Goal: Task Accomplishment & Management: Use online tool/utility

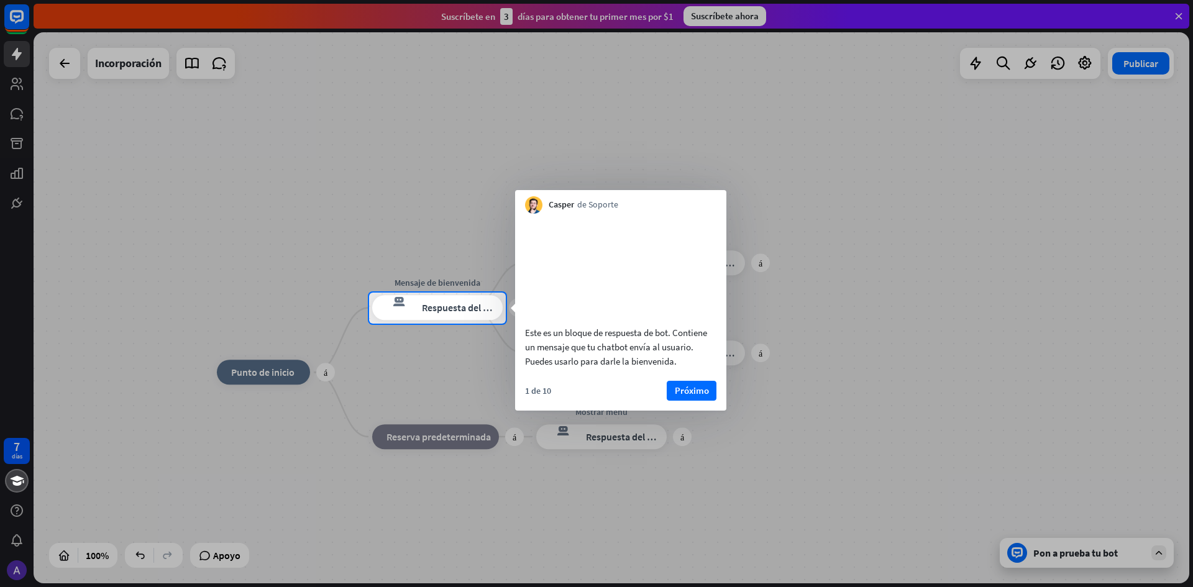
click at [992, 173] on div at bounding box center [596, 146] width 1193 height 293
click at [681, 397] on font "Próximo" at bounding box center [692, 391] width 34 height 12
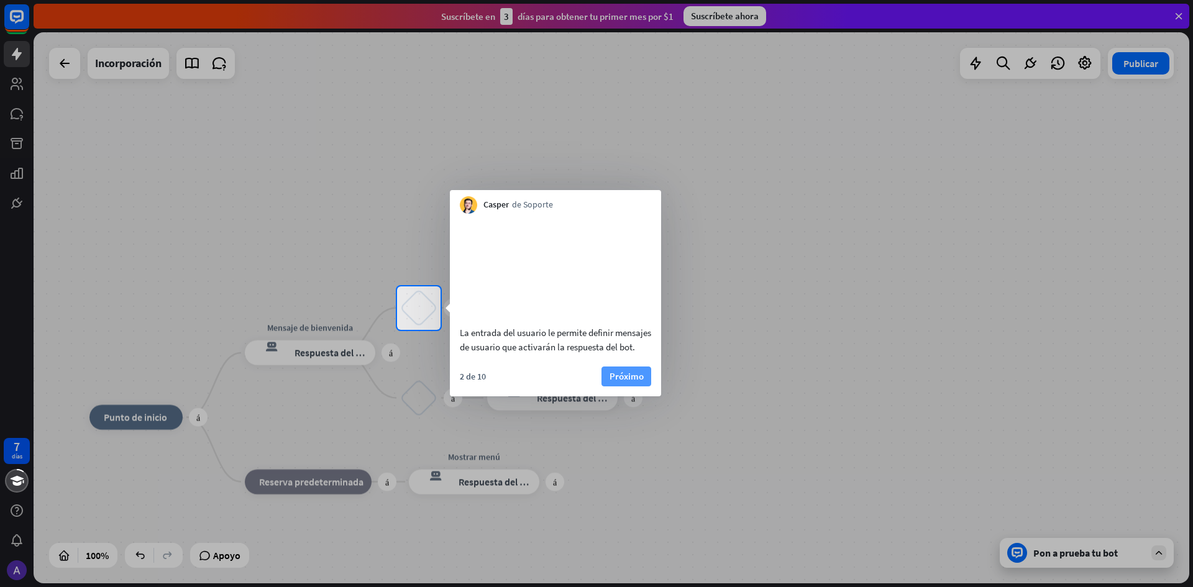
click at [628, 382] on font "Próximo" at bounding box center [627, 376] width 34 height 12
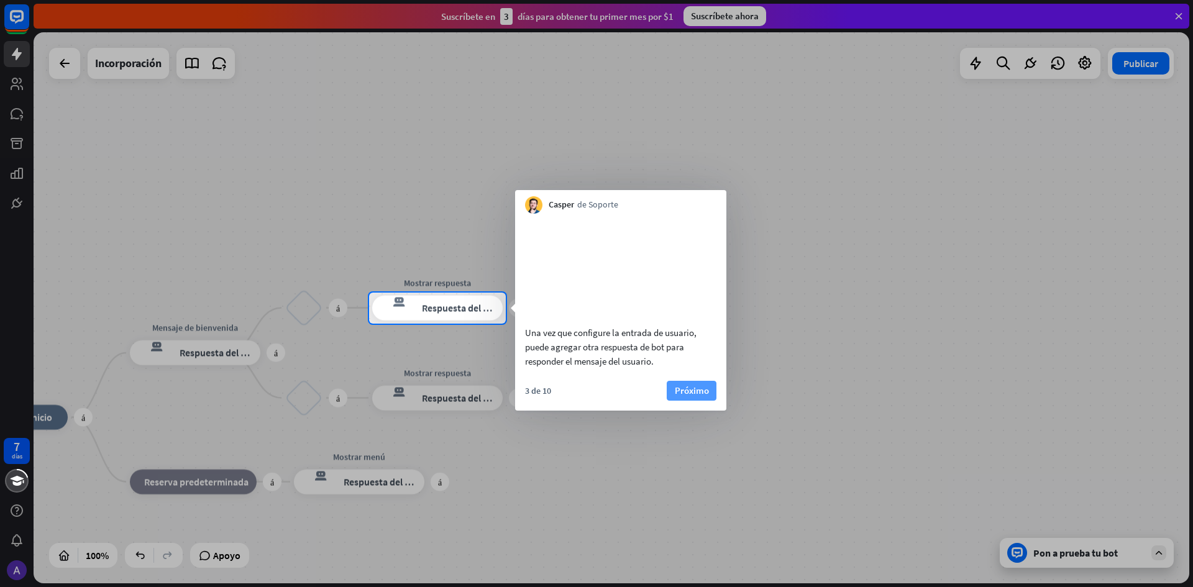
click at [681, 397] on font "Próximo" at bounding box center [692, 391] width 34 height 12
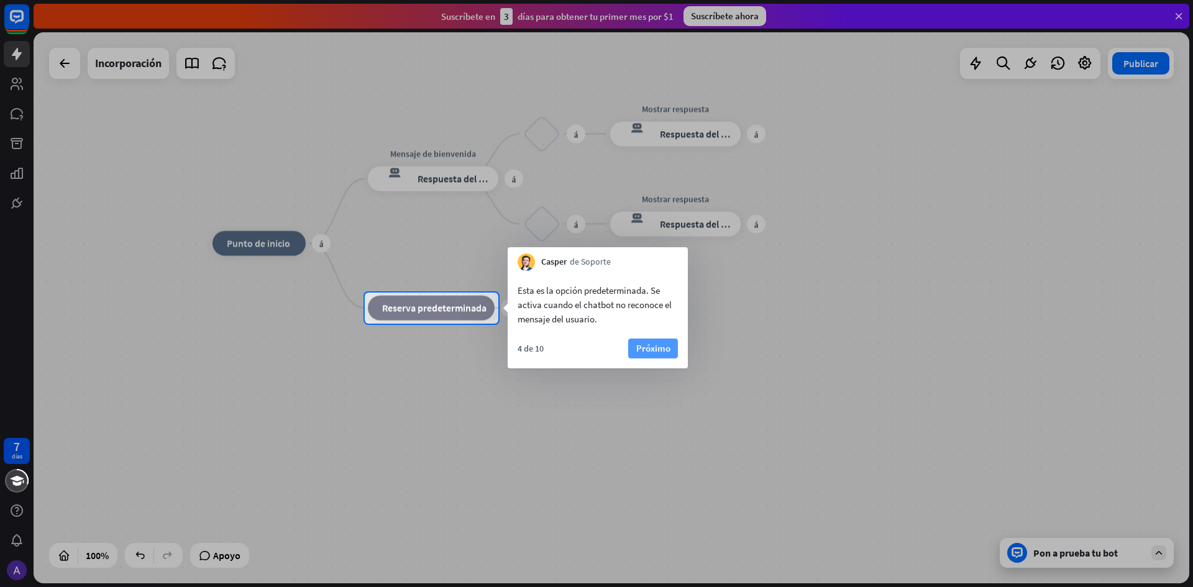
click at [662, 344] on font "Próximo" at bounding box center [653, 348] width 34 height 12
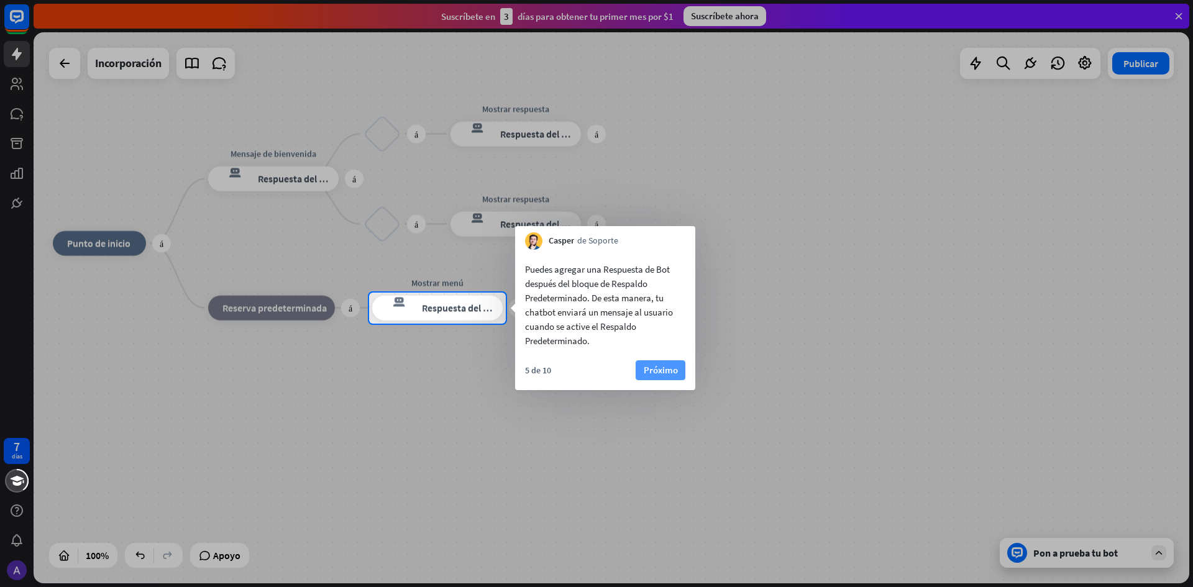
click at [660, 369] on font "Próximo" at bounding box center [661, 370] width 34 height 12
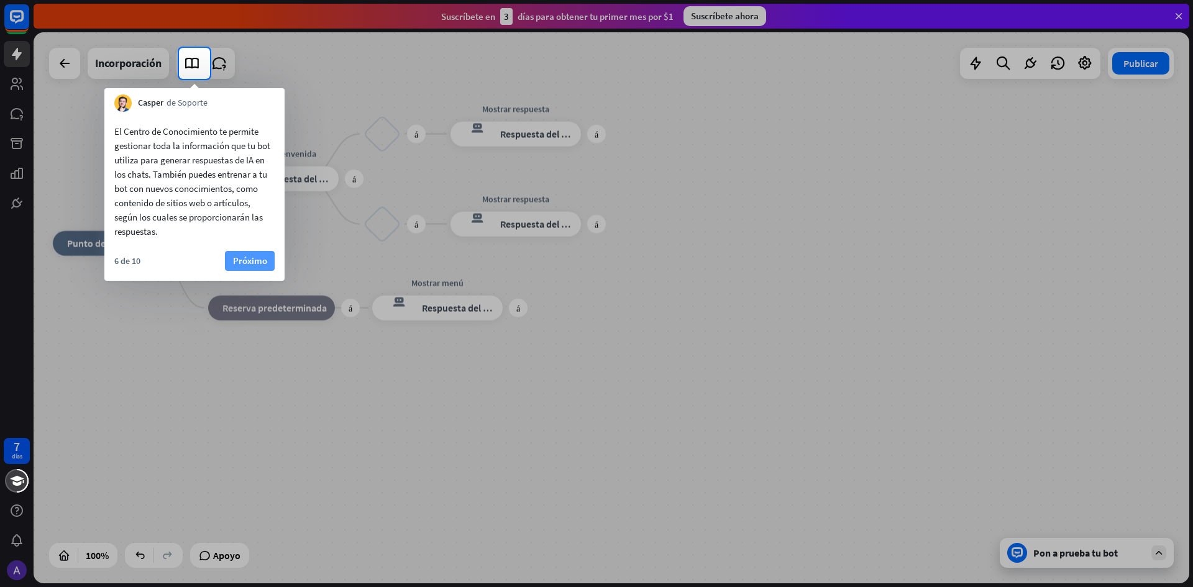
click at [266, 260] on font "Próximo" at bounding box center [250, 261] width 34 height 12
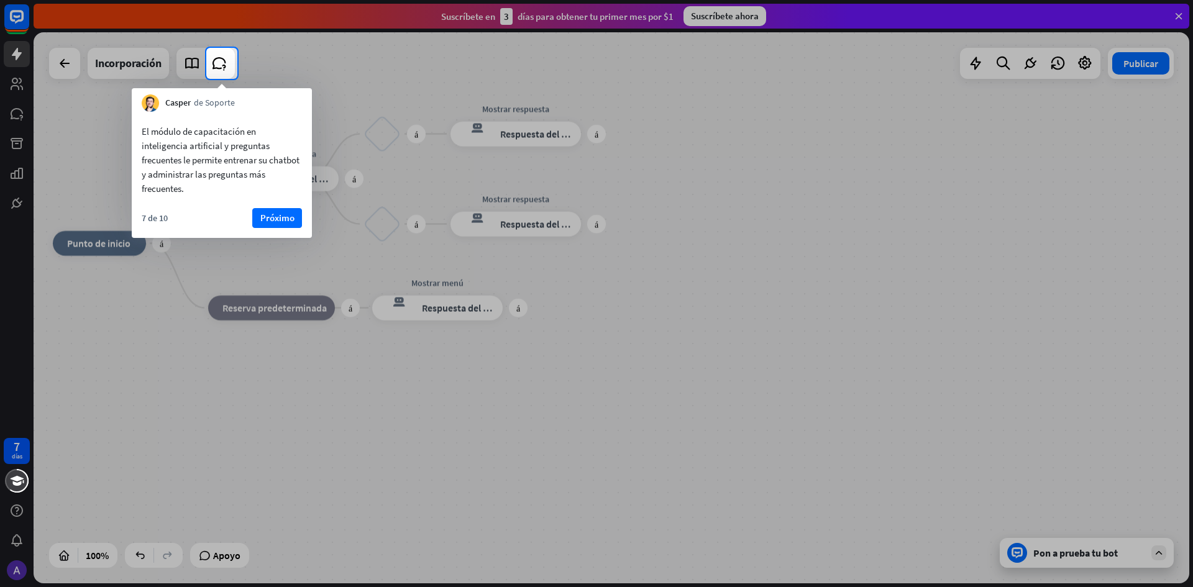
click at [772, 195] on div at bounding box center [596, 333] width 1193 height 508
click at [275, 219] on font "Próximo" at bounding box center [277, 218] width 34 height 12
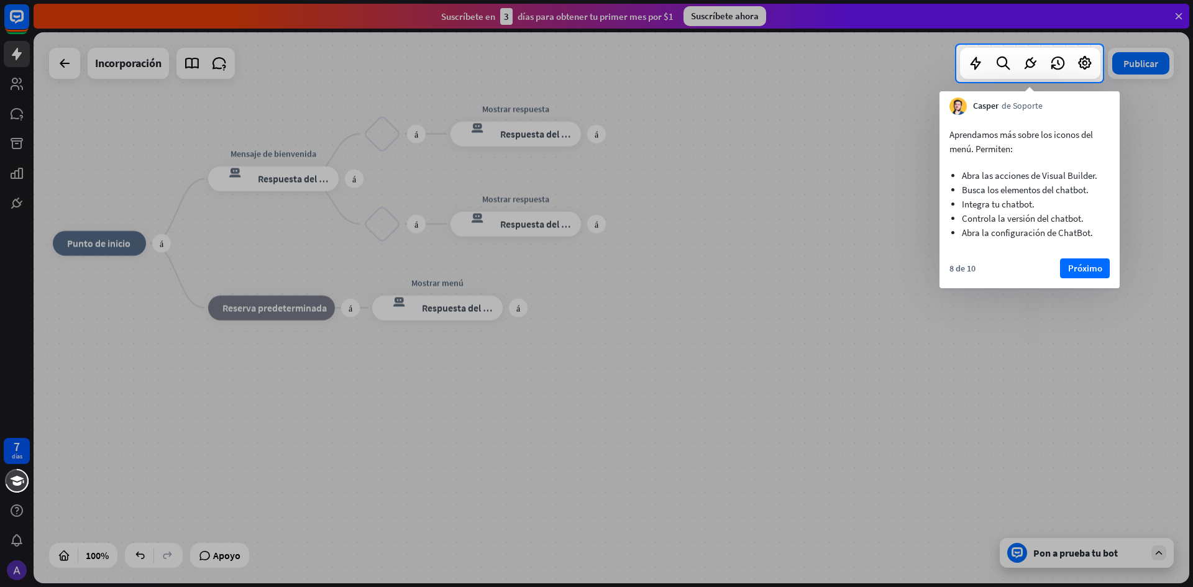
click at [1082, 258] on div "Aprendamos más sobre los iconos del menú. Permiten: Abra las acciones de Visual…" at bounding box center [1030, 201] width 180 height 173
click at [1103, 267] on button "Próximo" at bounding box center [1085, 269] width 50 height 20
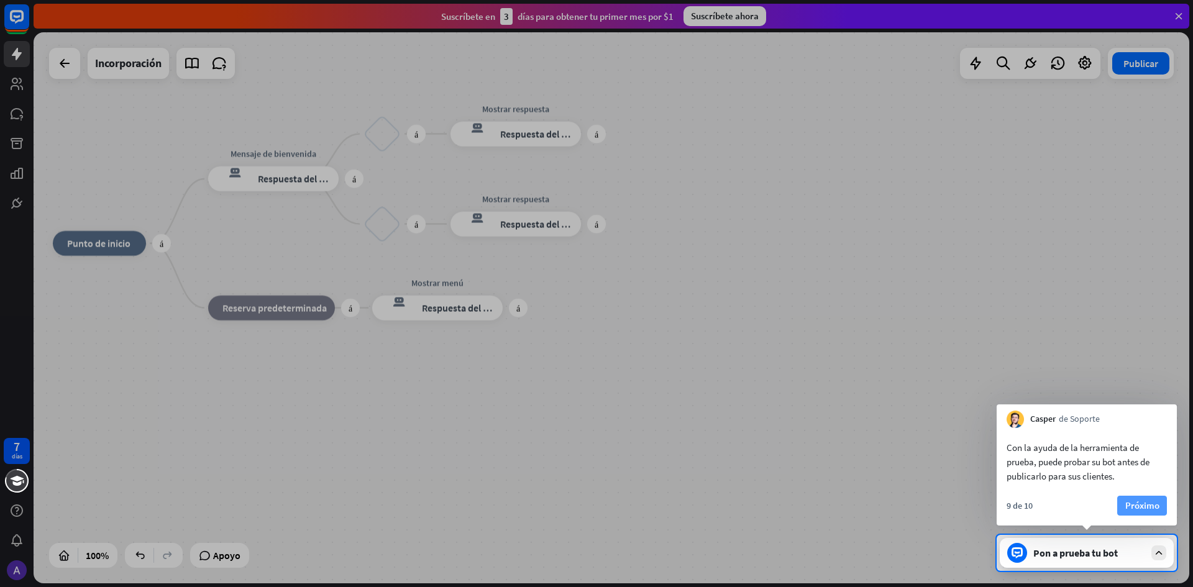
click at [1147, 503] on font "Próximo" at bounding box center [1143, 506] width 34 height 12
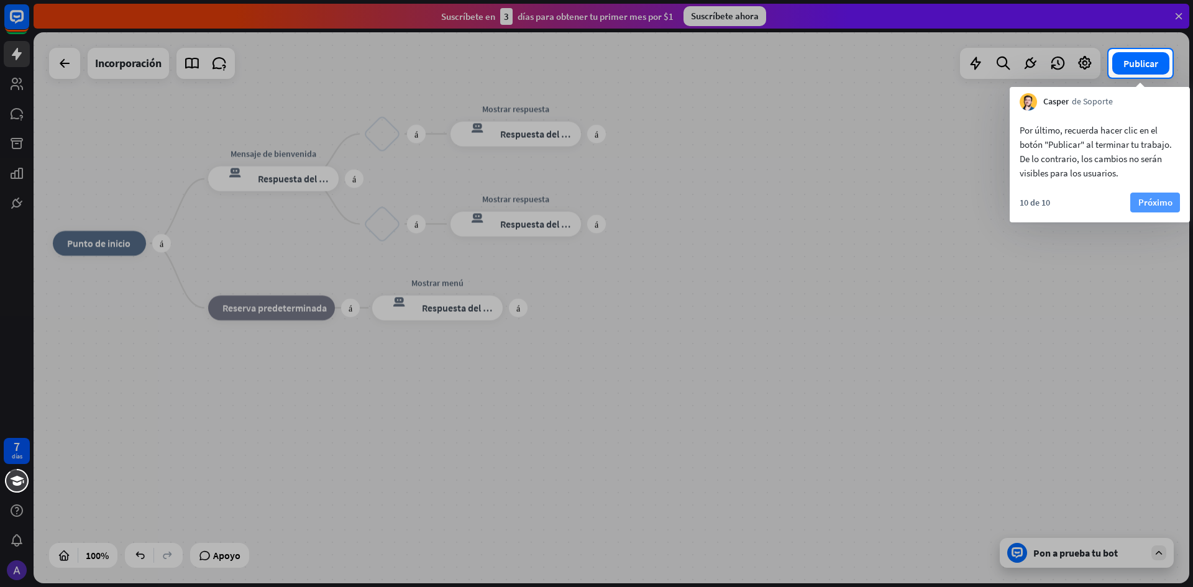
click at [1165, 195] on font "Próximo" at bounding box center [1156, 202] width 34 height 17
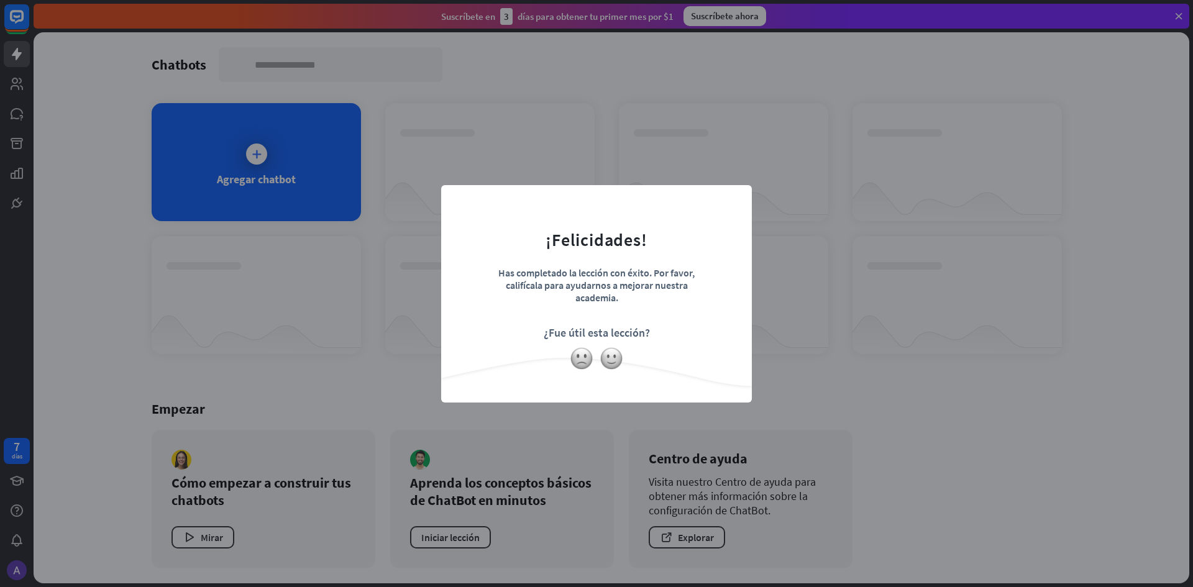
click at [769, 329] on div "cerca ¡Felicidades! Has completado la lección con éxito. Por favor, califícala …" at bounding box center [596, 293] width 1193 height 587
click at [725, 348] on div at bounding box center [596, 359] width 311 height 24
click at [604, 357] on img at bounding box center [612, 359] width 24 height 24
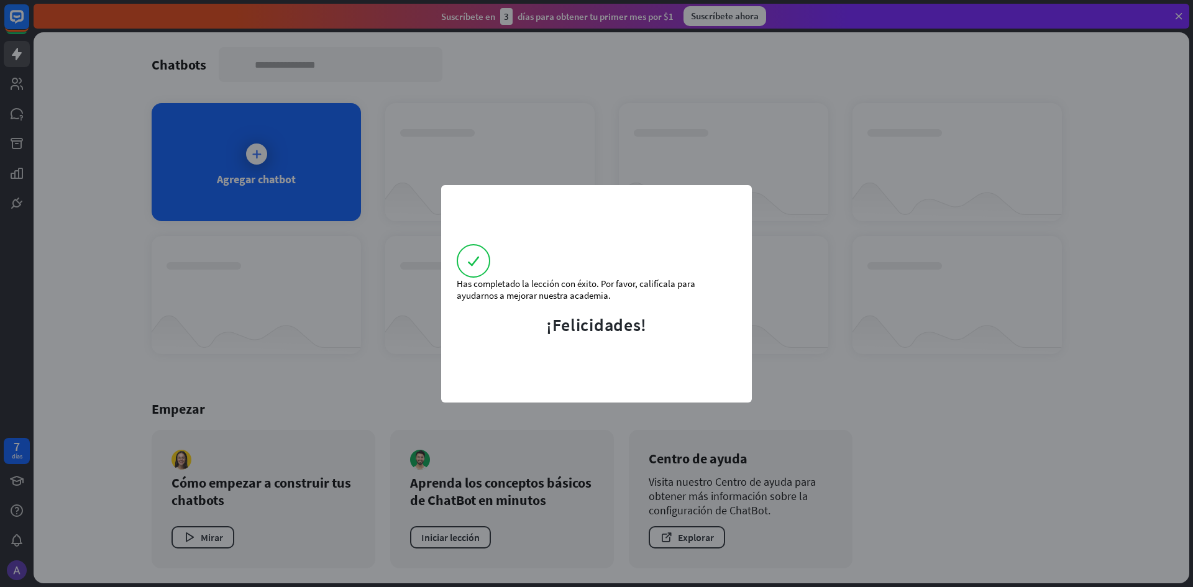
click at [1092, 338] on div "Has completado la lección con éxito. Por favor, califícala para ayudarnos a mej…" at bounding box center [596, 293] width 1193 height 587
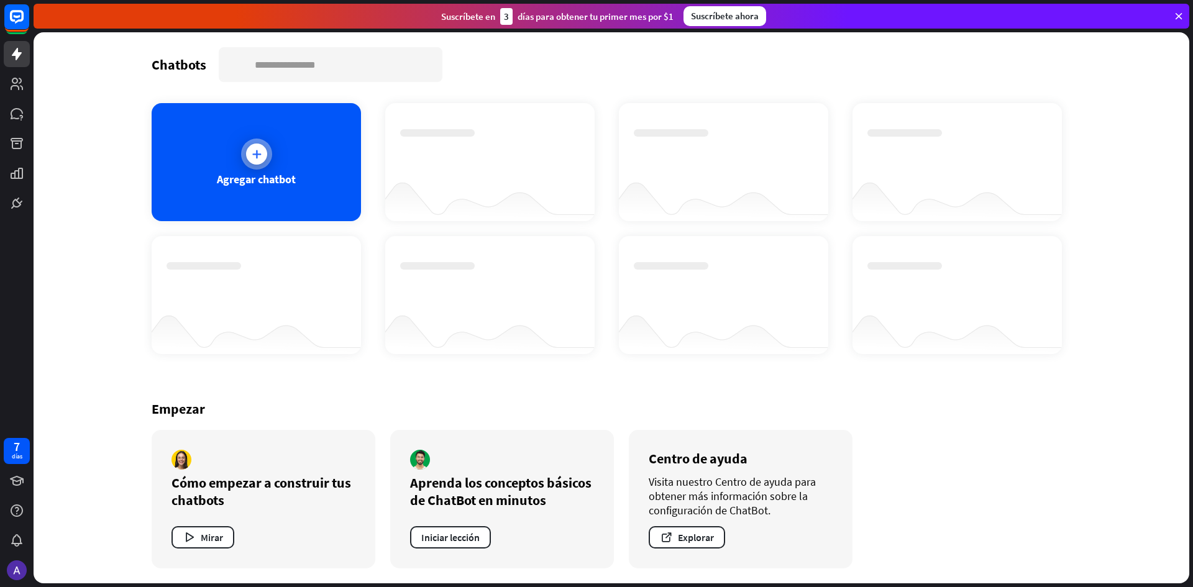
click at [308, 175] on div "Agregar chatbot" at bounding box center [256, 162] width 209 height 118
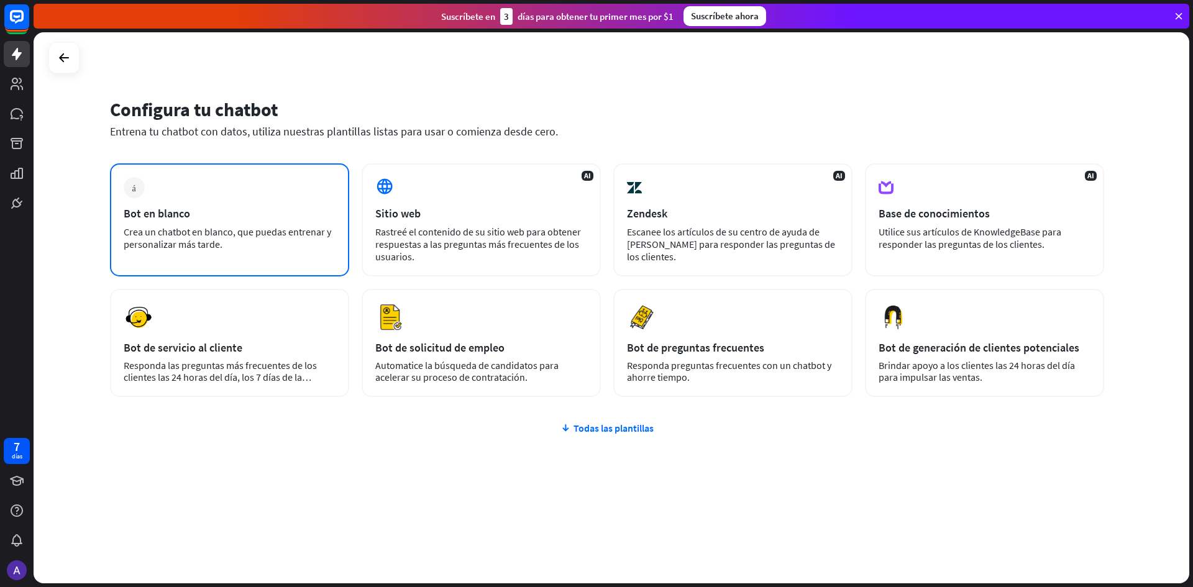
click at [266, 216] on div "Bot en blanco" at bounding box center [230, 213] width 212 height 14
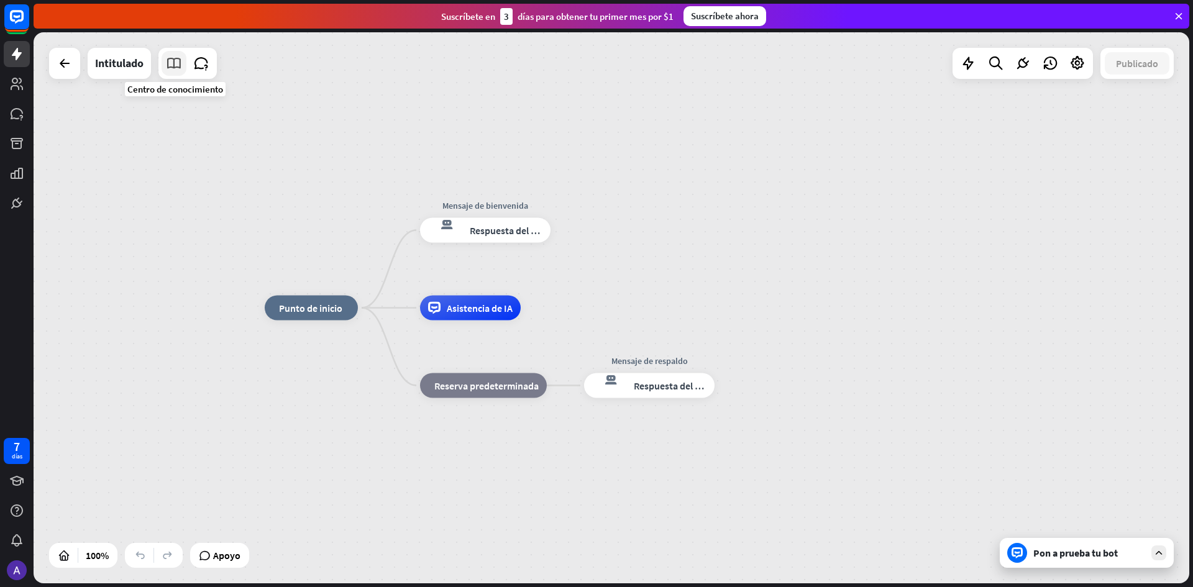
click at [175, 70] on icon at bounding box center [174, 63] width 16 height 16
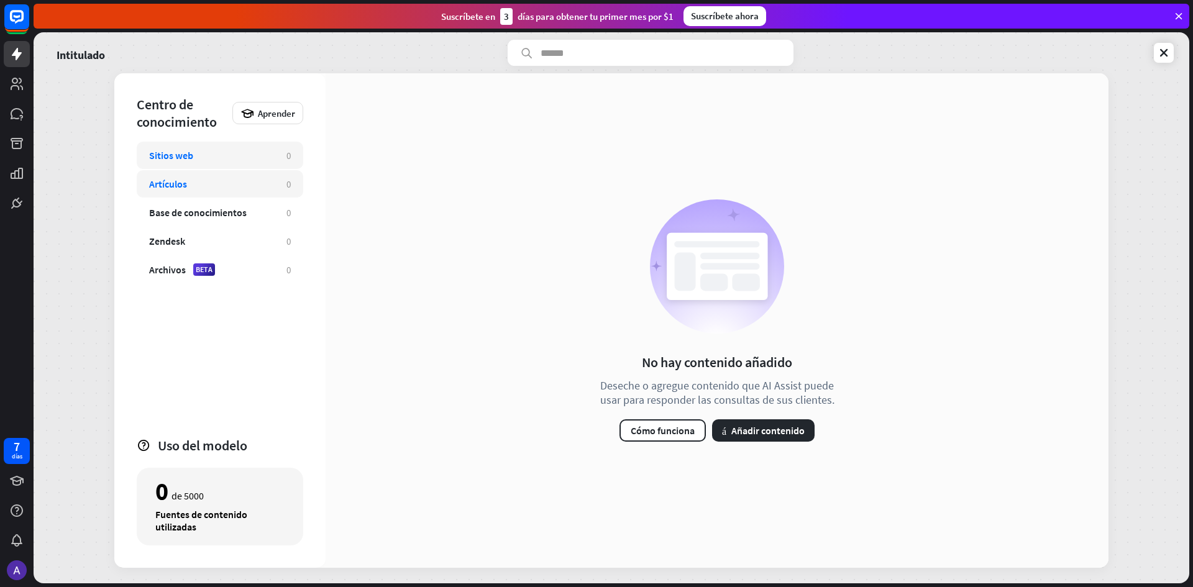
click at [231, 178] on div "Artículos" at bounding box center [211, 184] width 125 height 12
click at [776, 435] on font "Añadir contenido" at bounding box center [768, 431] width 73 height 12
